Goal: Transaction & Acquisition: Purchase product/service

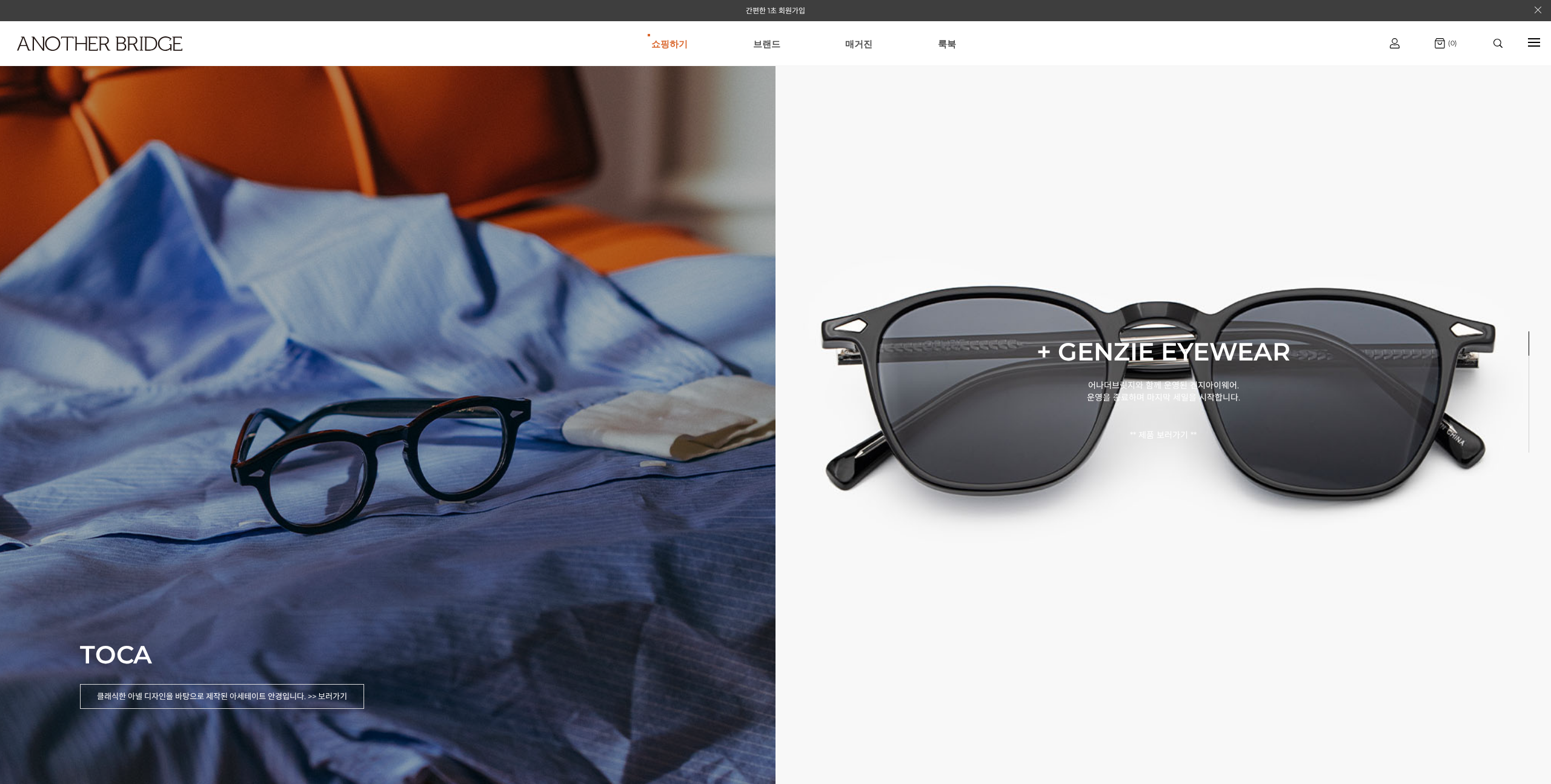
click at [288, 479] on div "TOCA 클래식한 아넬 디자인을 바탕으로 제작된 아세테이트 안경입니다. >> 보러가기" at bounding box center [388, 392] width 775 height 784
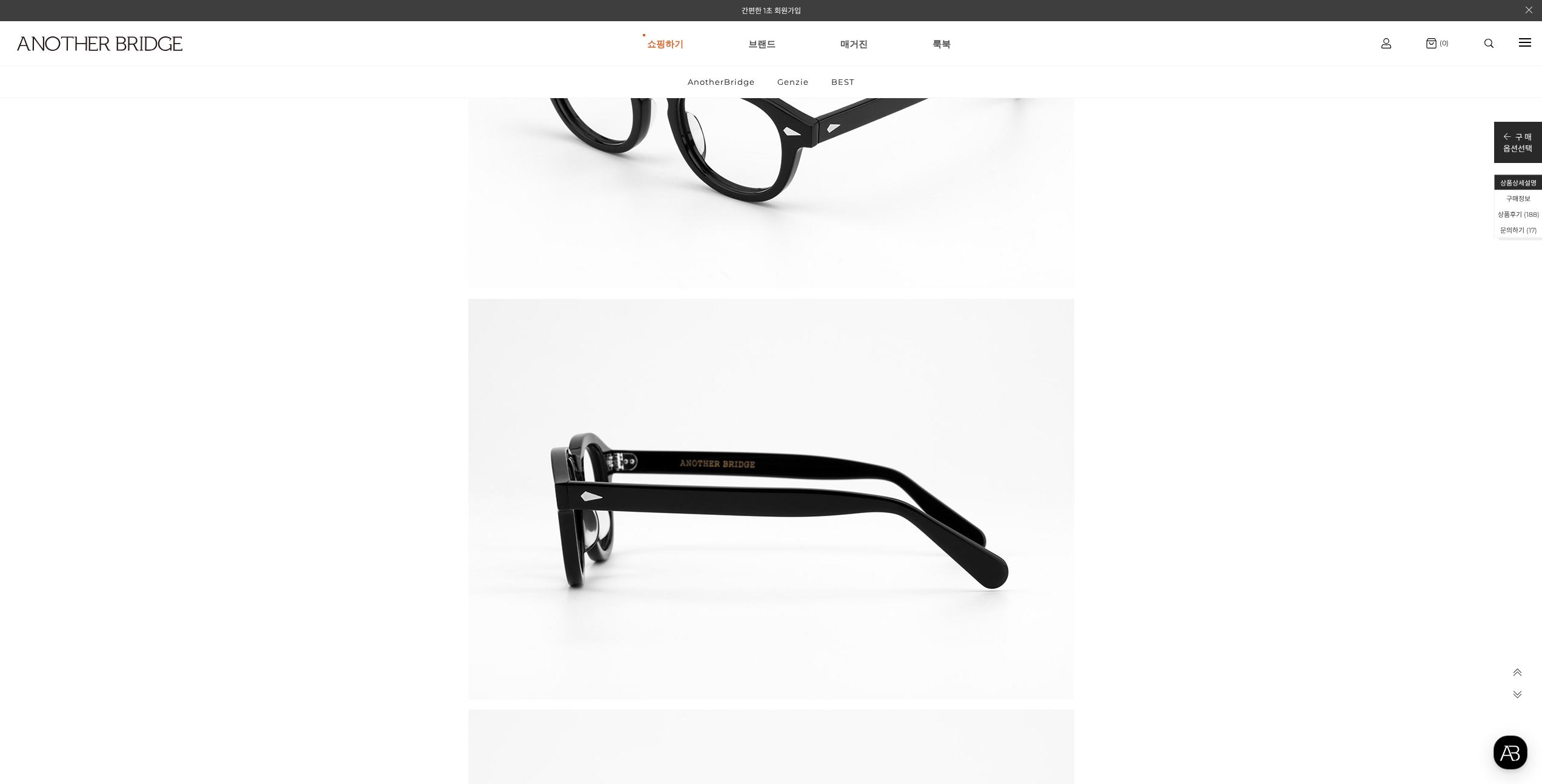
scroll to position [20256, 0]
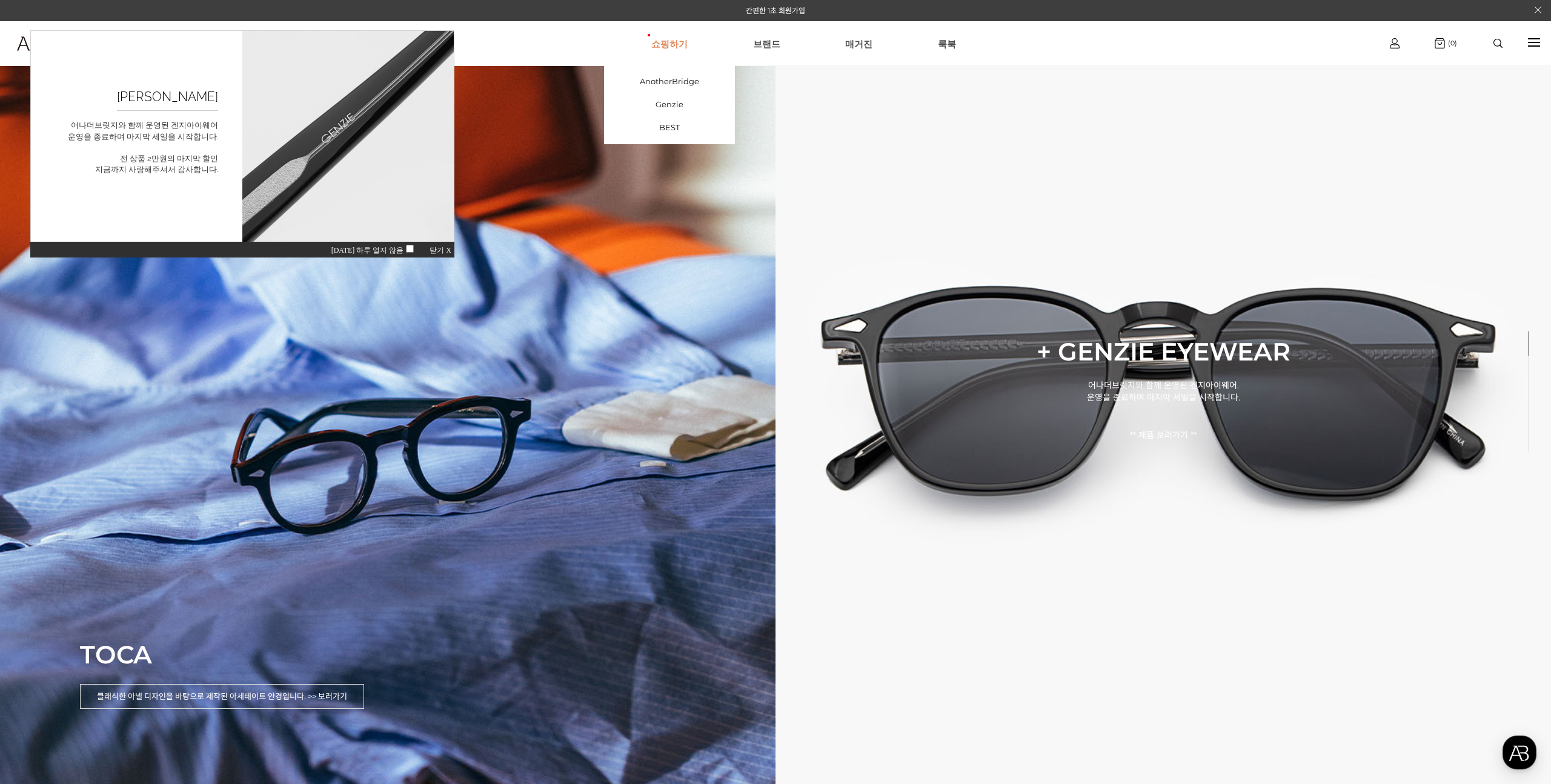
click at [679, 42] on link "쇼핑하기" at bounding box center [669, 44] width 36 height 44
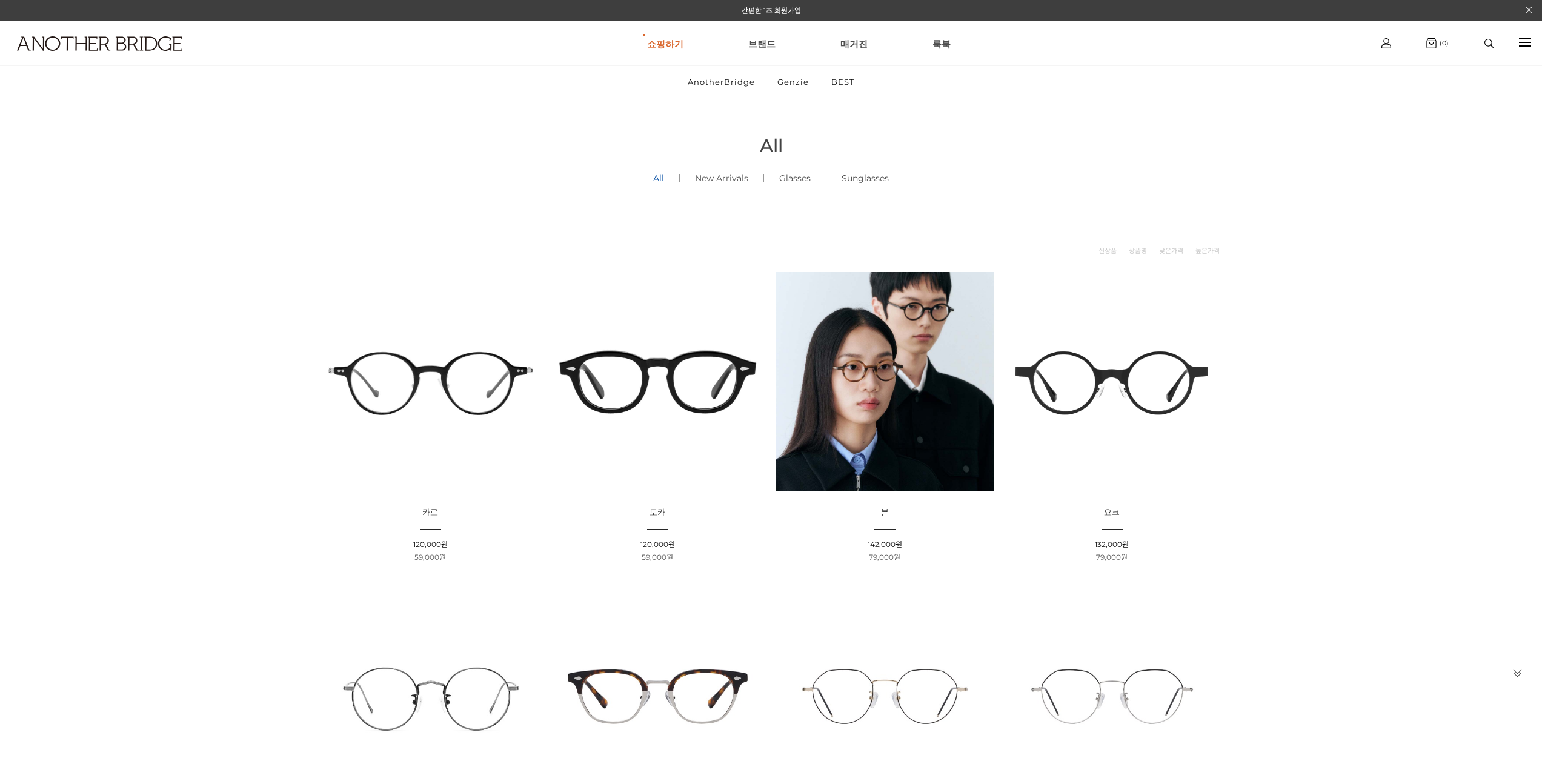
click at [673, 108] on div "현재 위치 홈 AnotherBridge All All All () New Arrivals () Glasses () Sunglasses ()" at bounding box center [771, 138] width 909 height 91
click at [803, 84] on link "Genzie" at bounding box center [793, 82] width 52 height 32
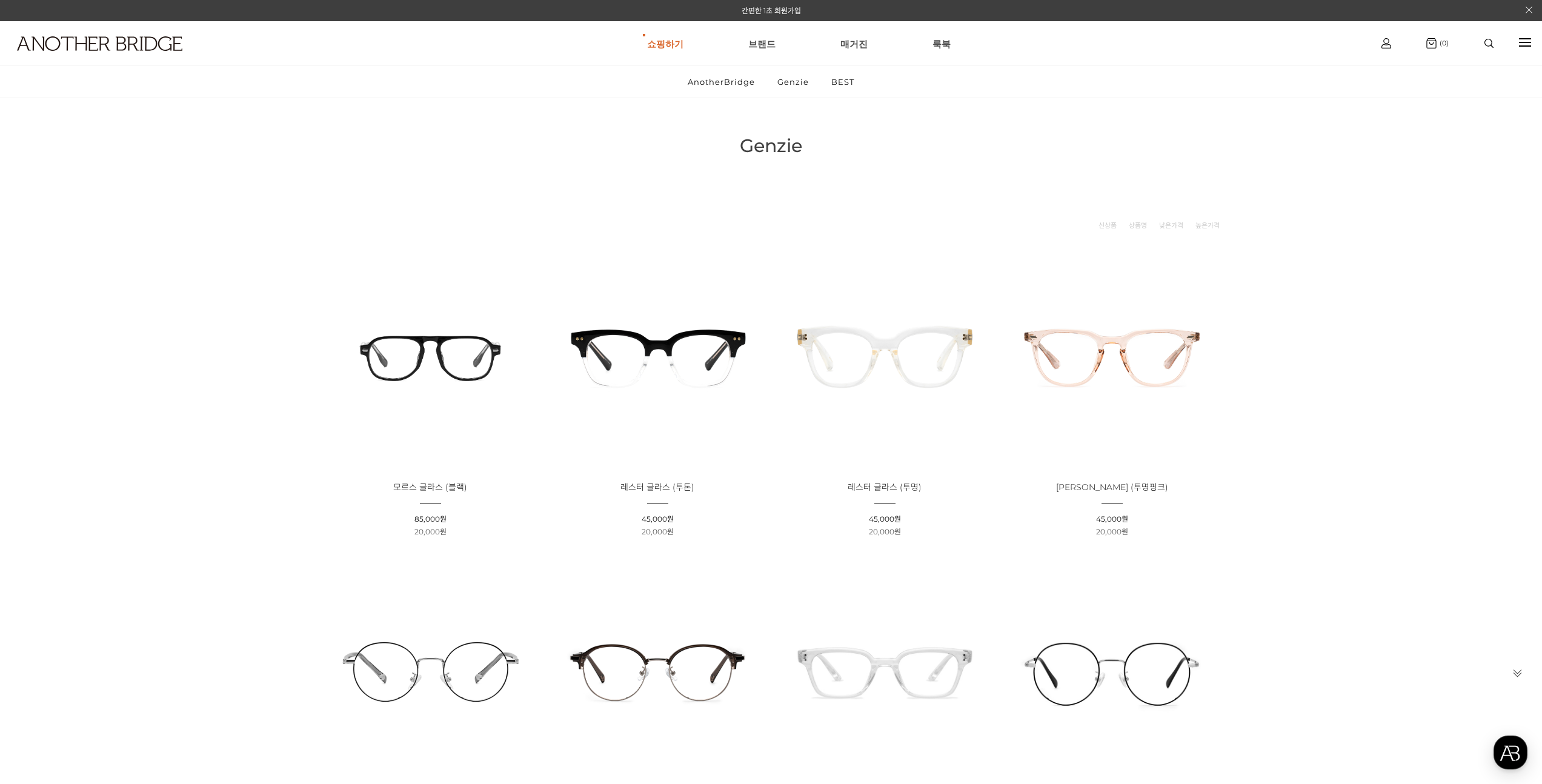
click at [466, 345] on img at bounding box center [430, 356] width 219 height 219
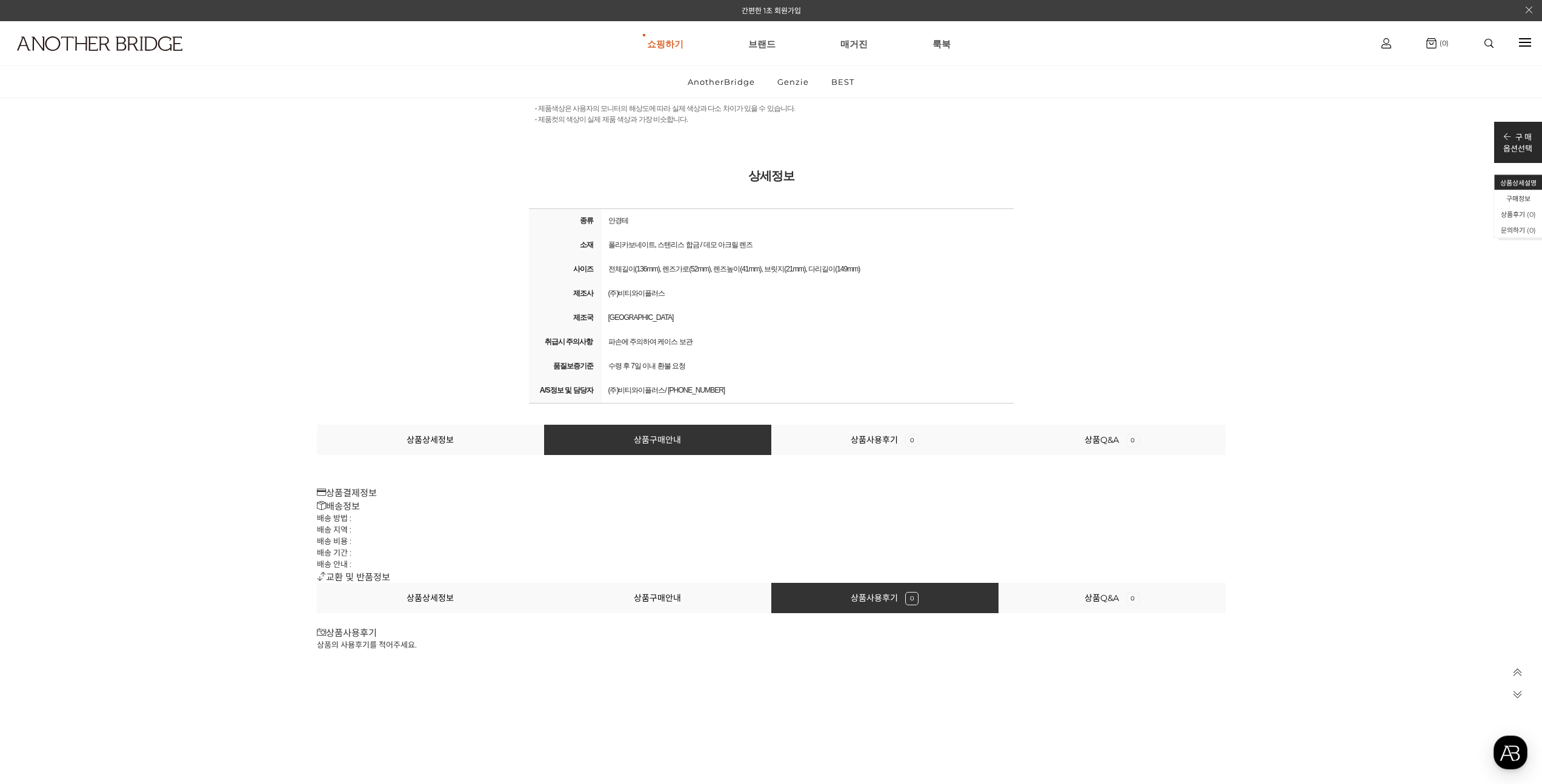
scroll to position [13187, 0]
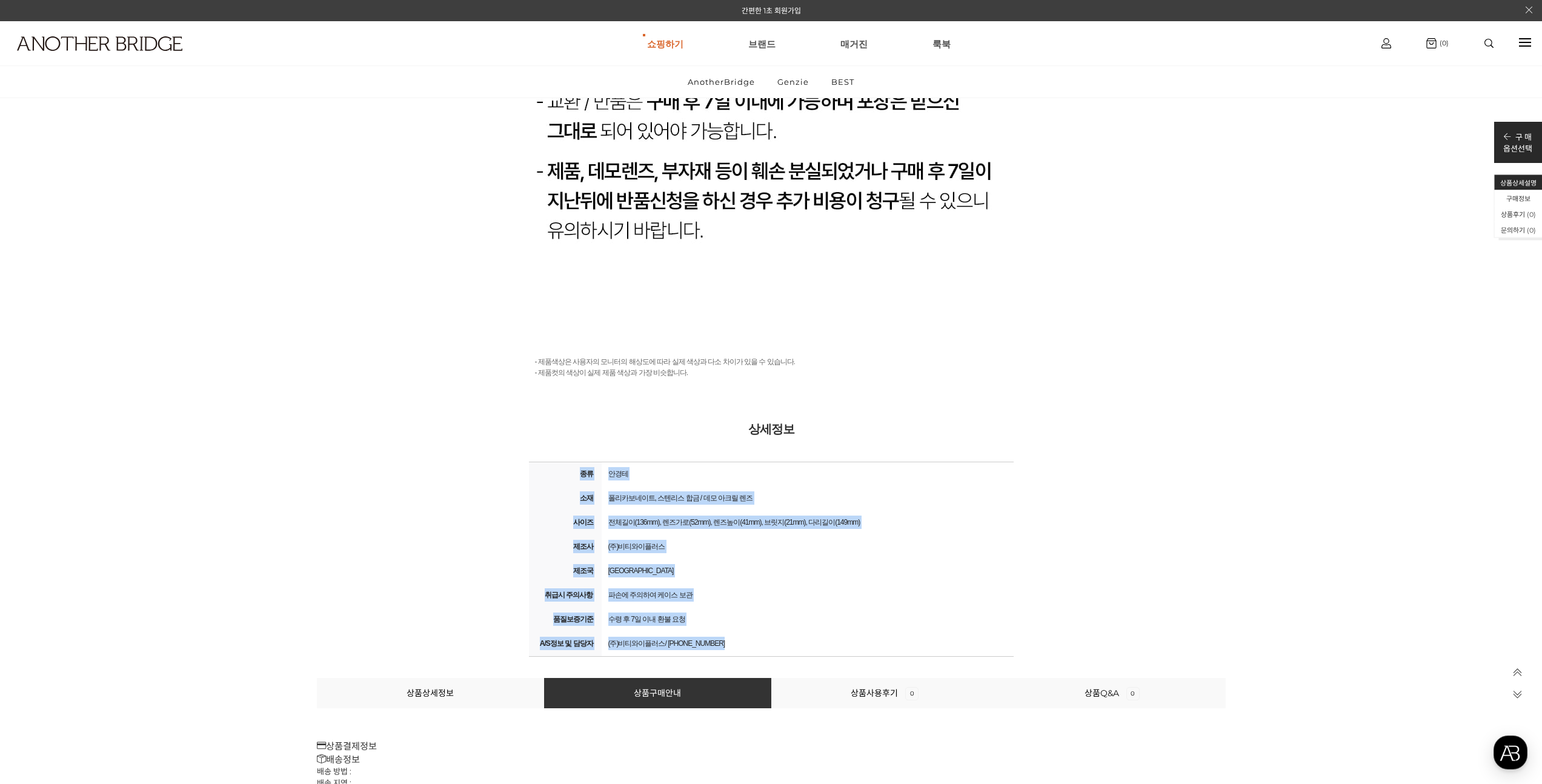
drag, startPoint x: 526, startPoint y: 458, endPoint x: 880, endPoint y: 643, distance: 399.4
click at [880, 643] on div "- 제품색상은 사용자의 모니터의 해상도에 따라 실제 색상과 다소 차이가 있을 수 있습니다. - 제품컷의 색상이 실제 제품 색상과 가장 비슷합니…" at bounding box center [771, 506] width 606 height 343
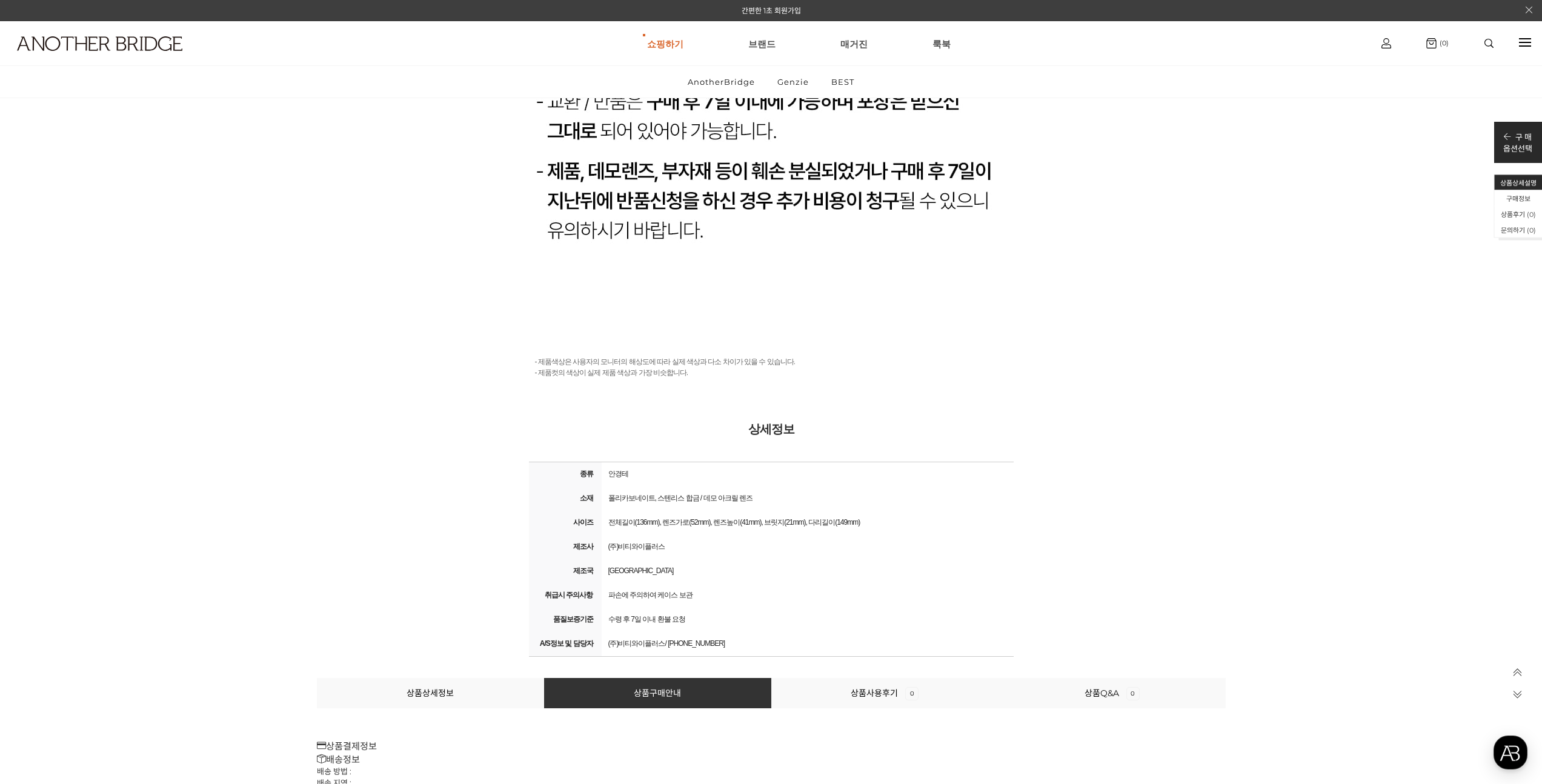
click at [879, 636] on div "(주)비티와이플러스/ [PHONE_NUMBER]" at bounding box center [808, 643] width 406 height 17
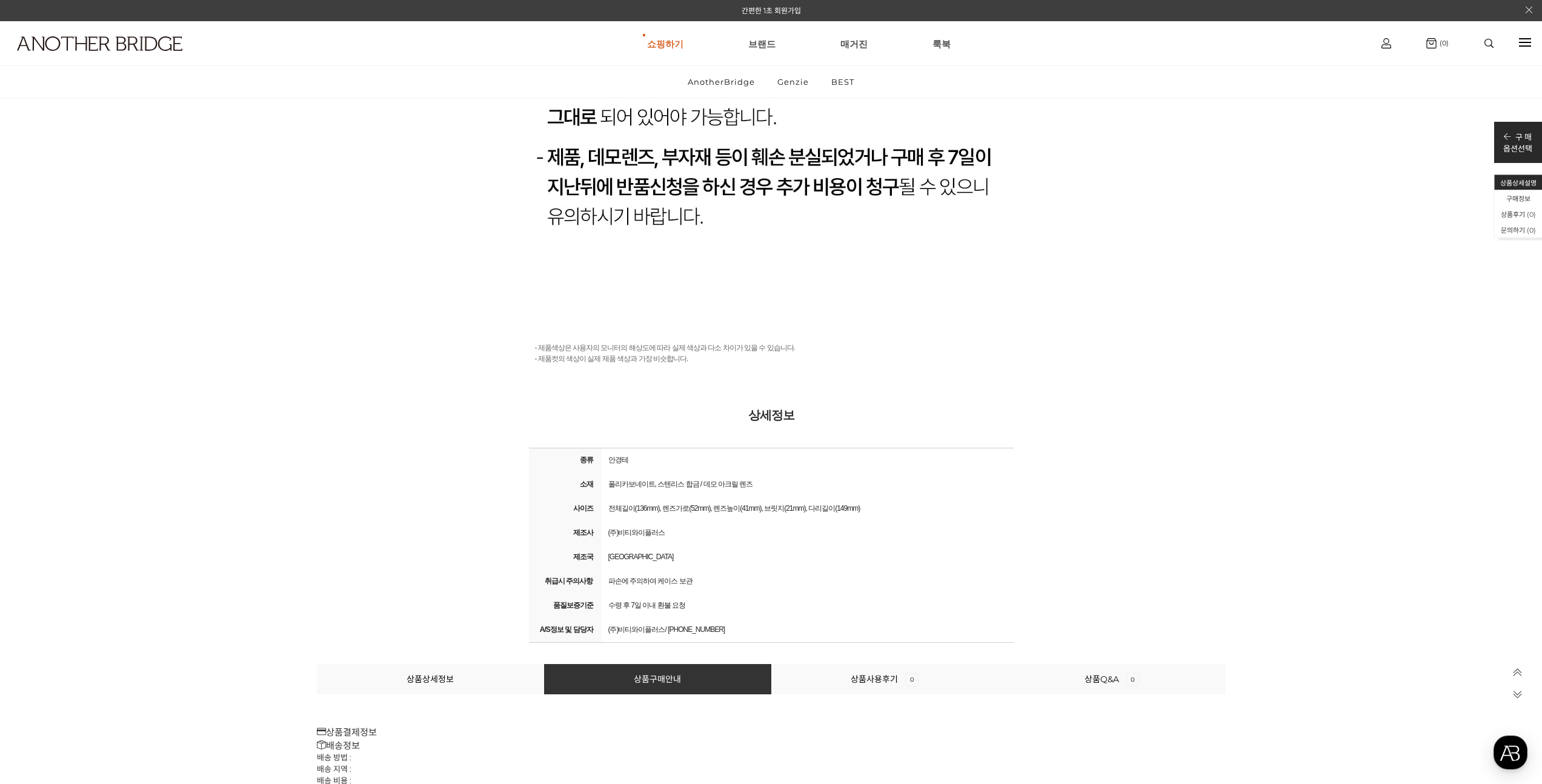
scroll to position [13305, 0]
